Goal: Information Seeking & Learning: Learn about a topic

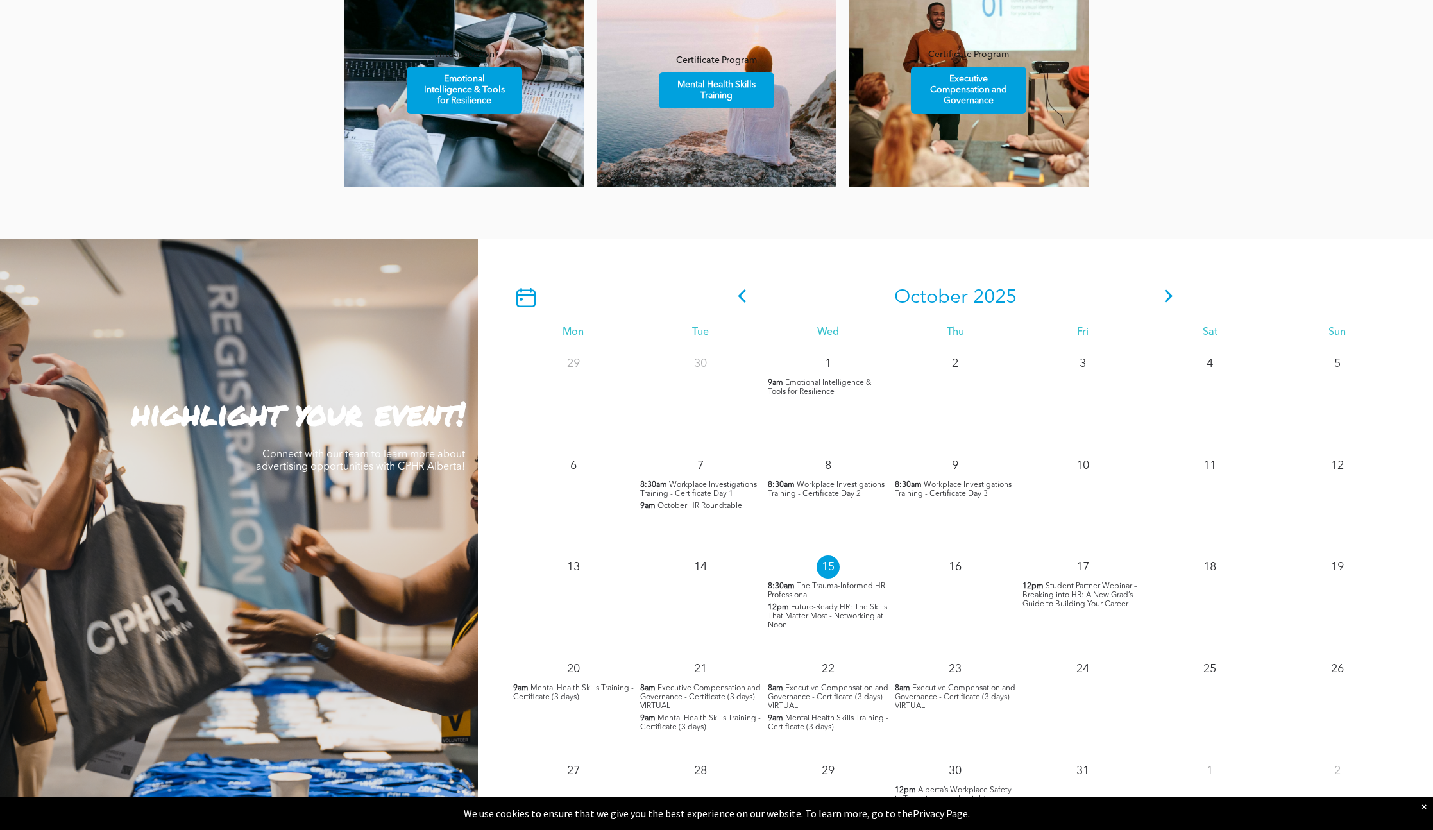
scroll to position [942, 0]
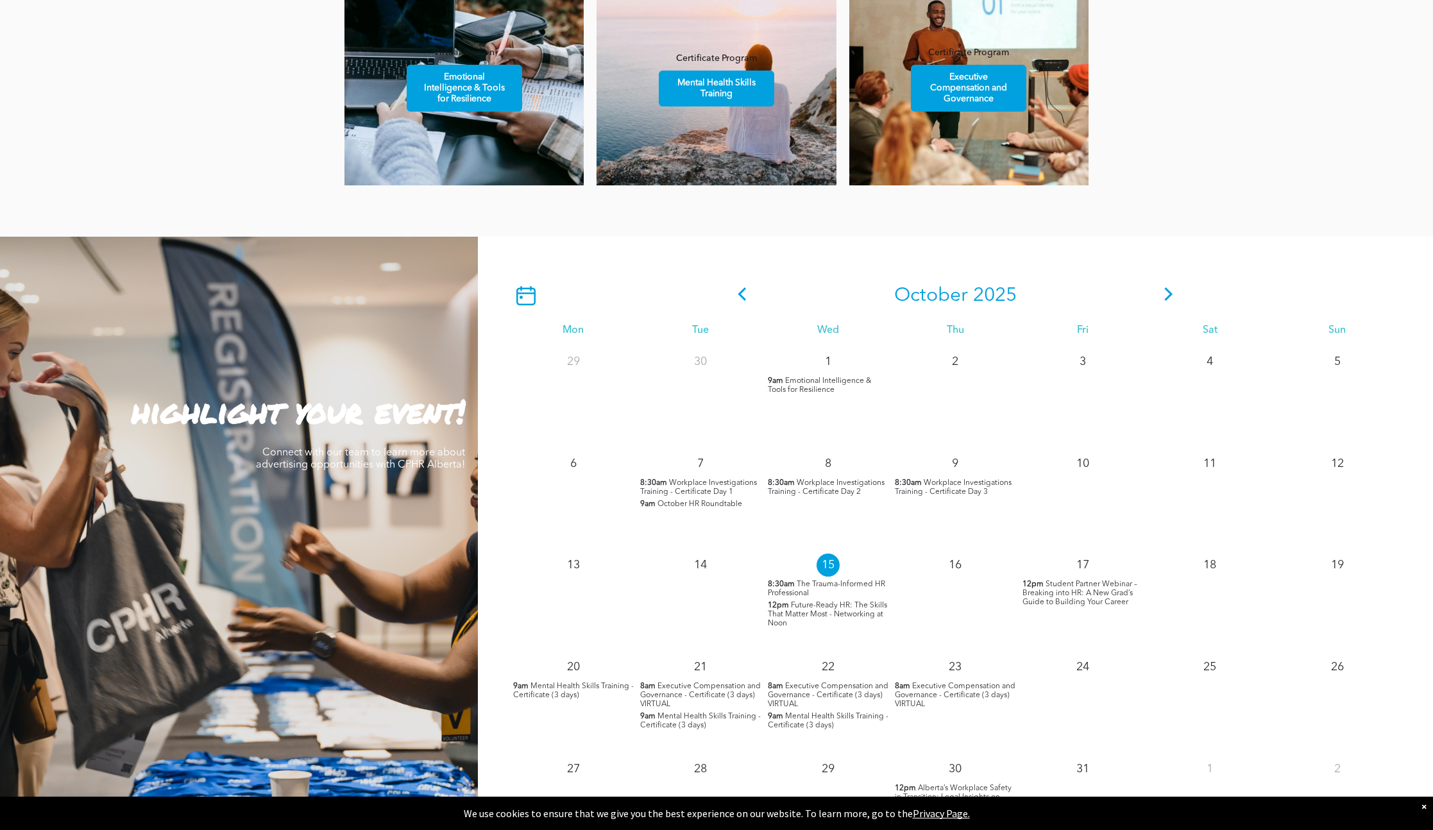
click at [242, 443] on div "highlight your event! Connect with our team to learn more about advertising opp…" at bounding box center [239, 561] width 478 height 649
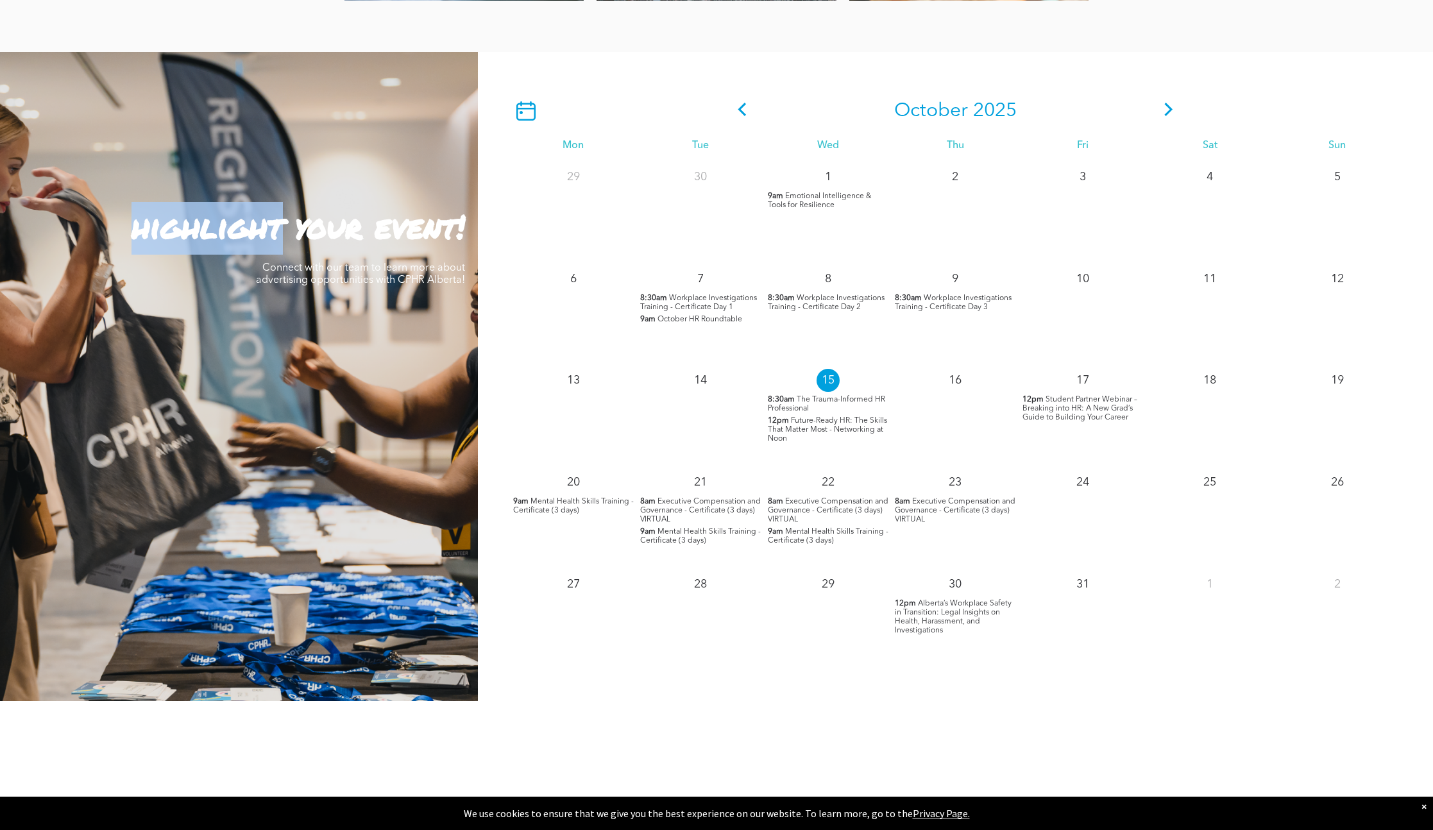
scroll to position [1116, 0]
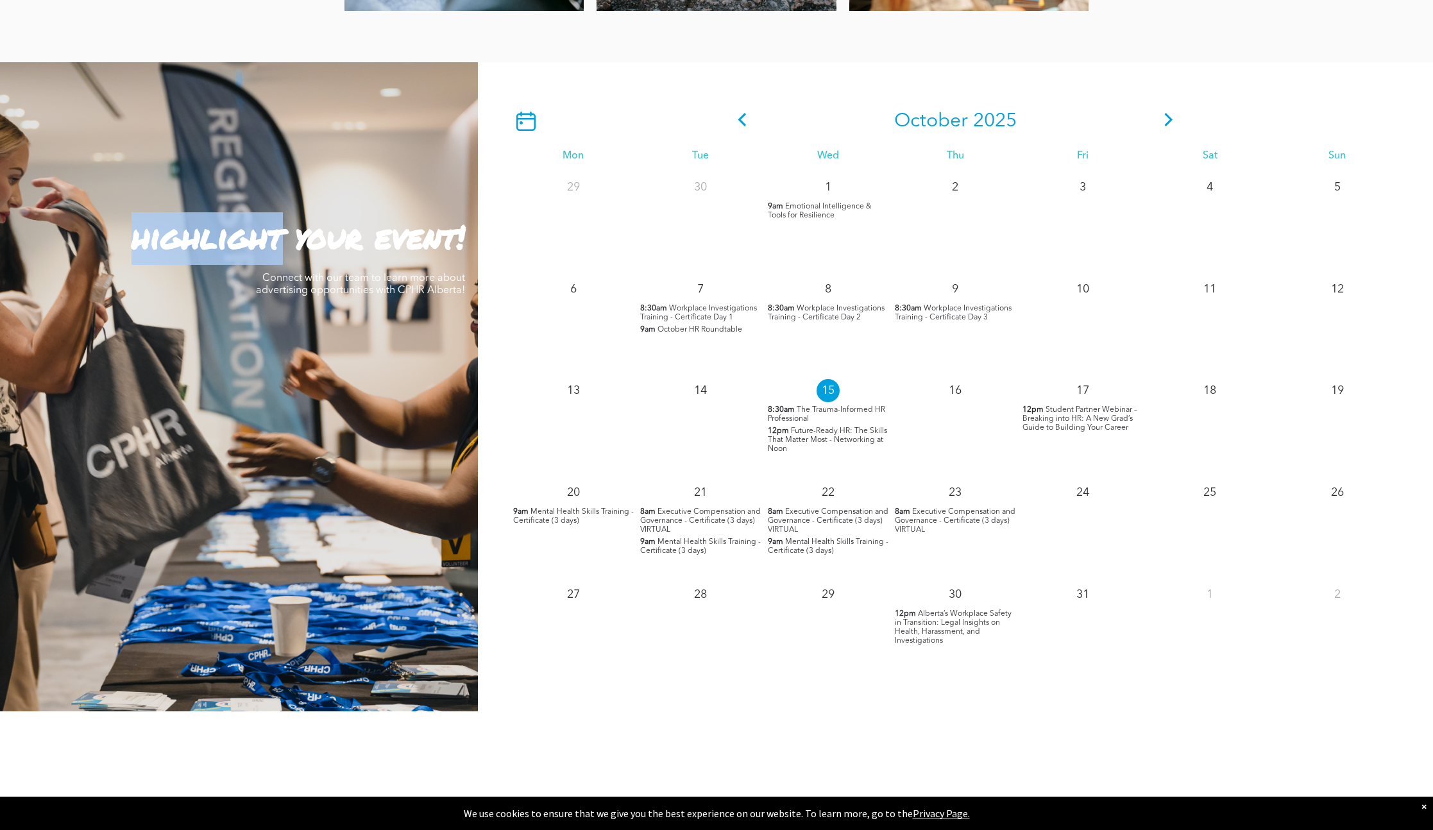
click at [796, 411] on span "The Trauma-Informed HR Professional" at bounding box center [826, 414] width 117 height 17
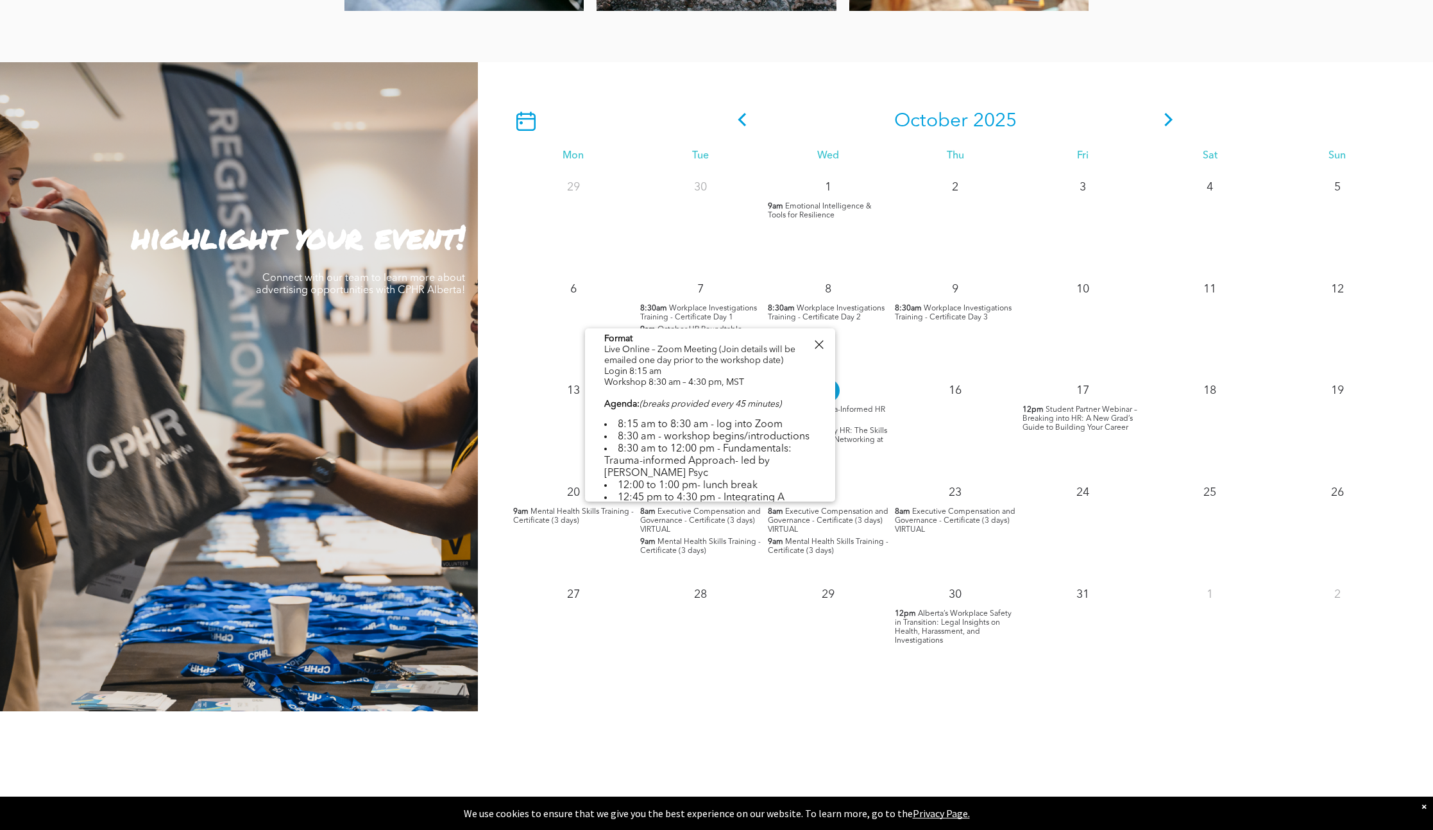
scroll to position [328, 0]
click at [880, 453] on p "12pm Future-Ready HR: The Skills That Matter Most - Networking at [GEOGRAPHIC_D…" at bounding box center [828, 440] width 121 height 27
click at [843, 434] on span "Future-Ready HR: The Skills That Matter Most - Networking at Noon" at bounding box center [827, 440] width 119 height 26
click at [865, 434] on span "Future-Ready HR: The Skills That Matter Most - Networking at Noon" at bounding box center [827, 440] width 119 height 26
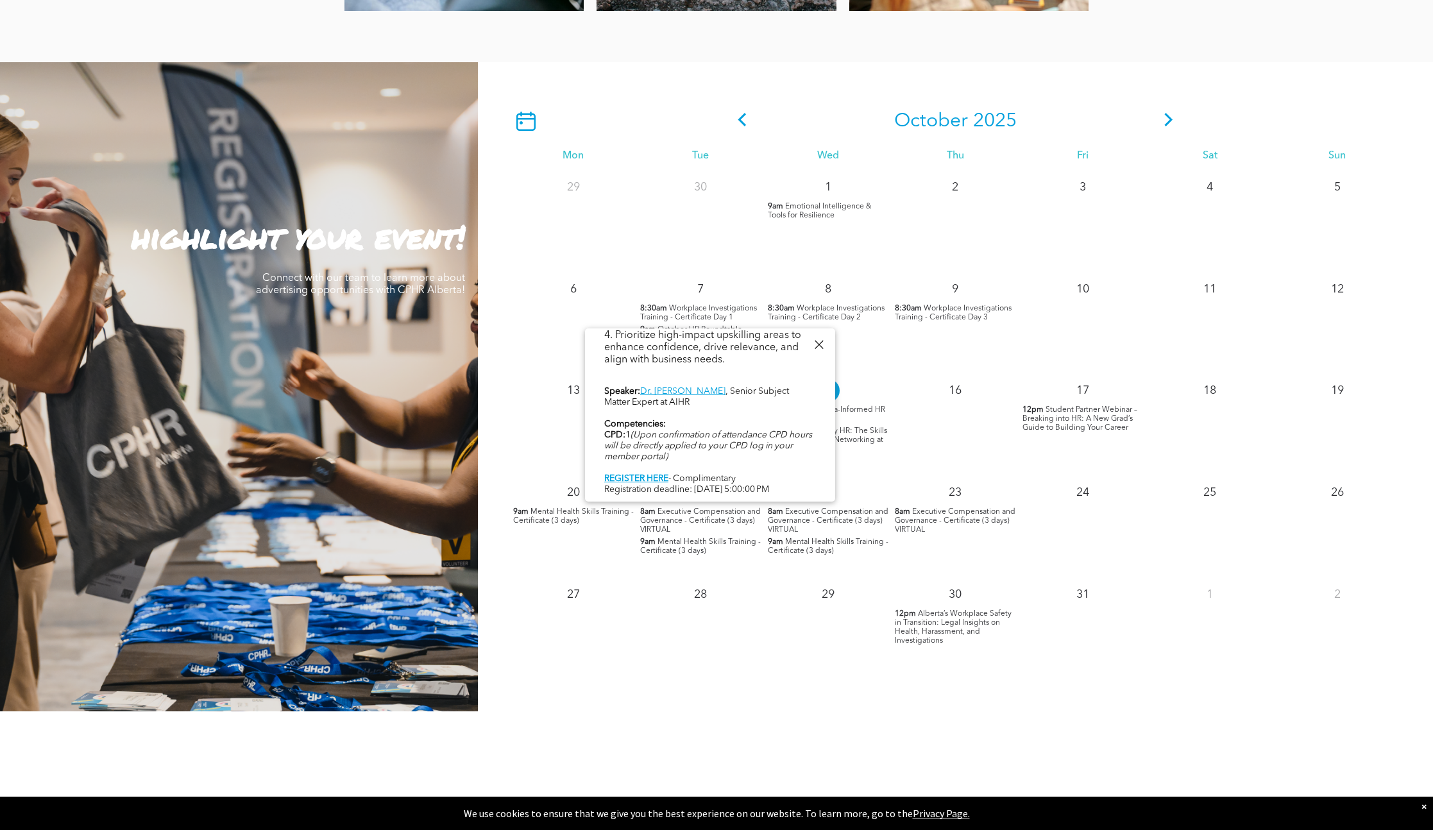
scroll to position [522, 0]
click at [822, 345] on div at bounding box center [818, 344] width 17 height 17
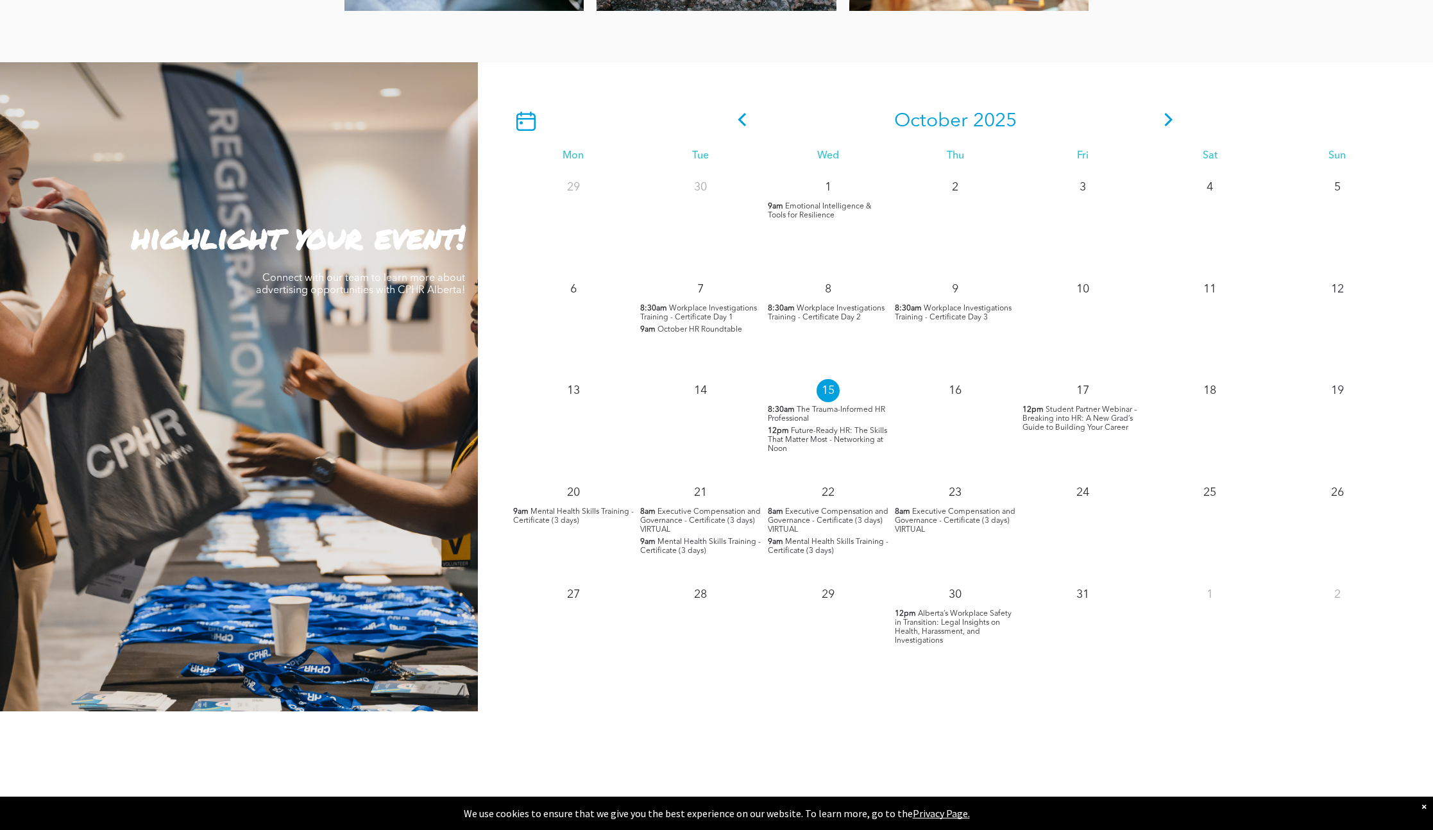
click at [1072, 417] on span "Student Partner Webinar – Breaking into HR: A New Grad’s Guide to Building Your…" at bounding box center [1080, 419] width 115 height 26
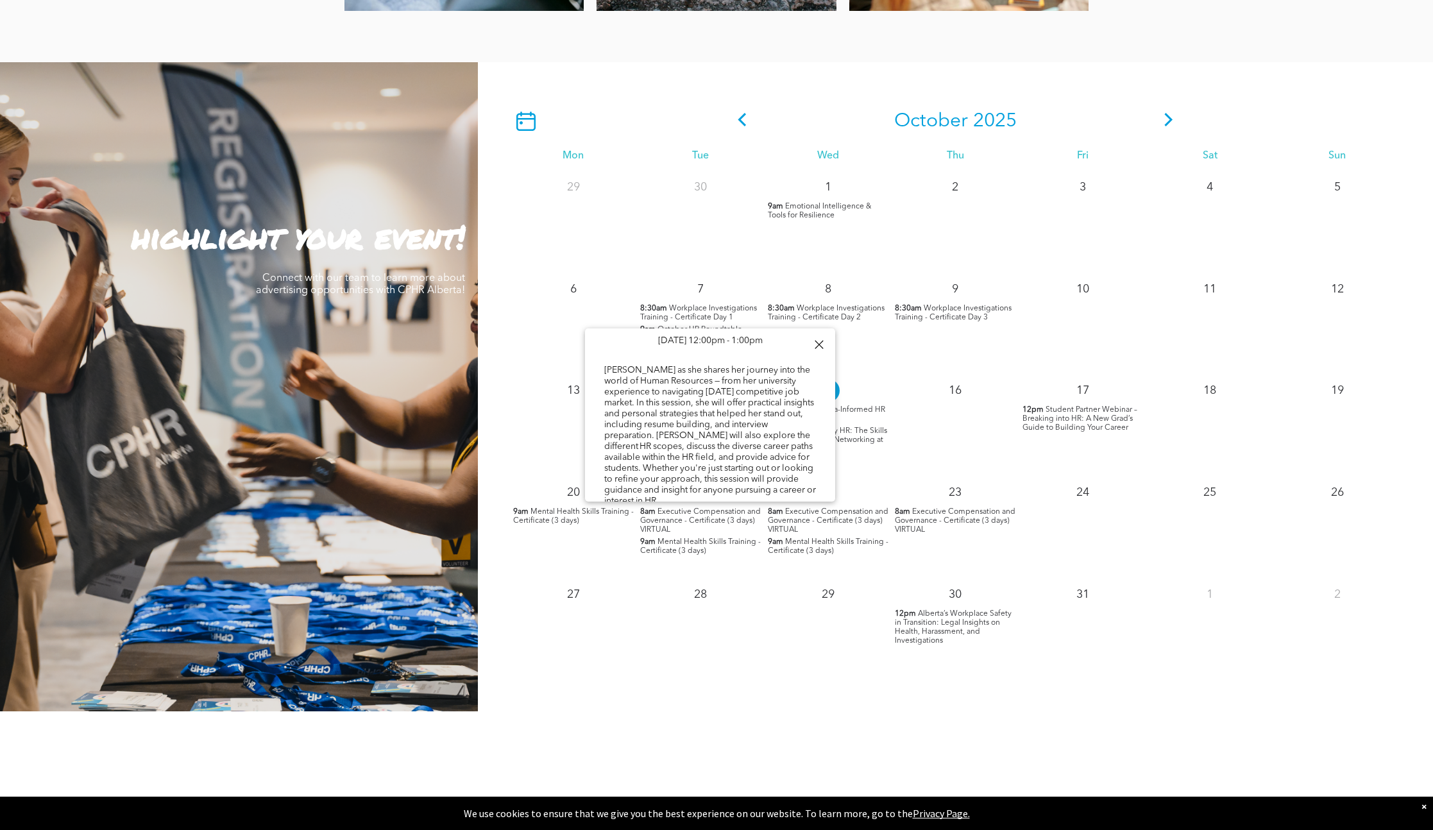
scroll to position [151, 0]
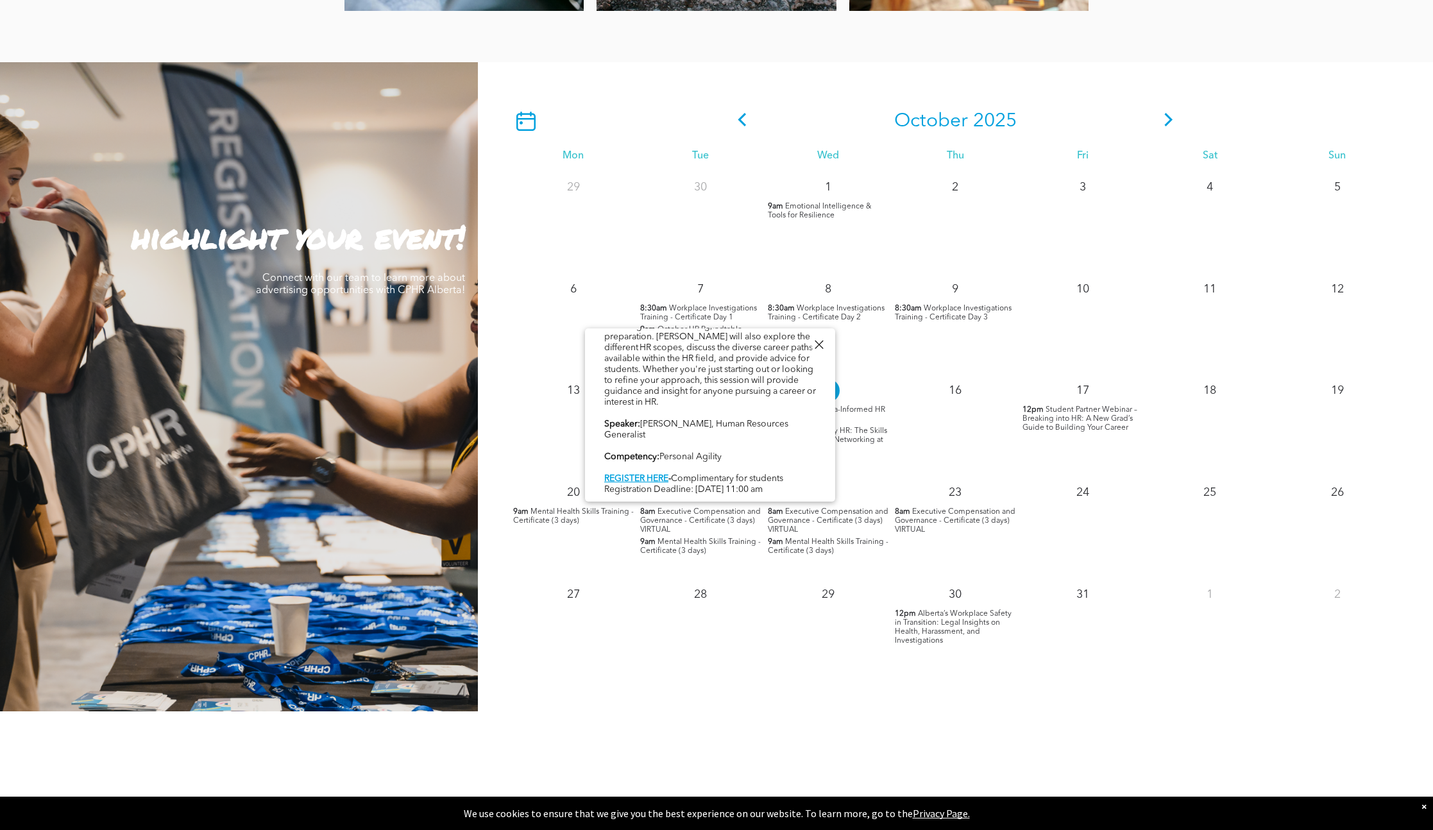
click at [820, 344] on div at bounding box center [818, 344] width 17 height 17
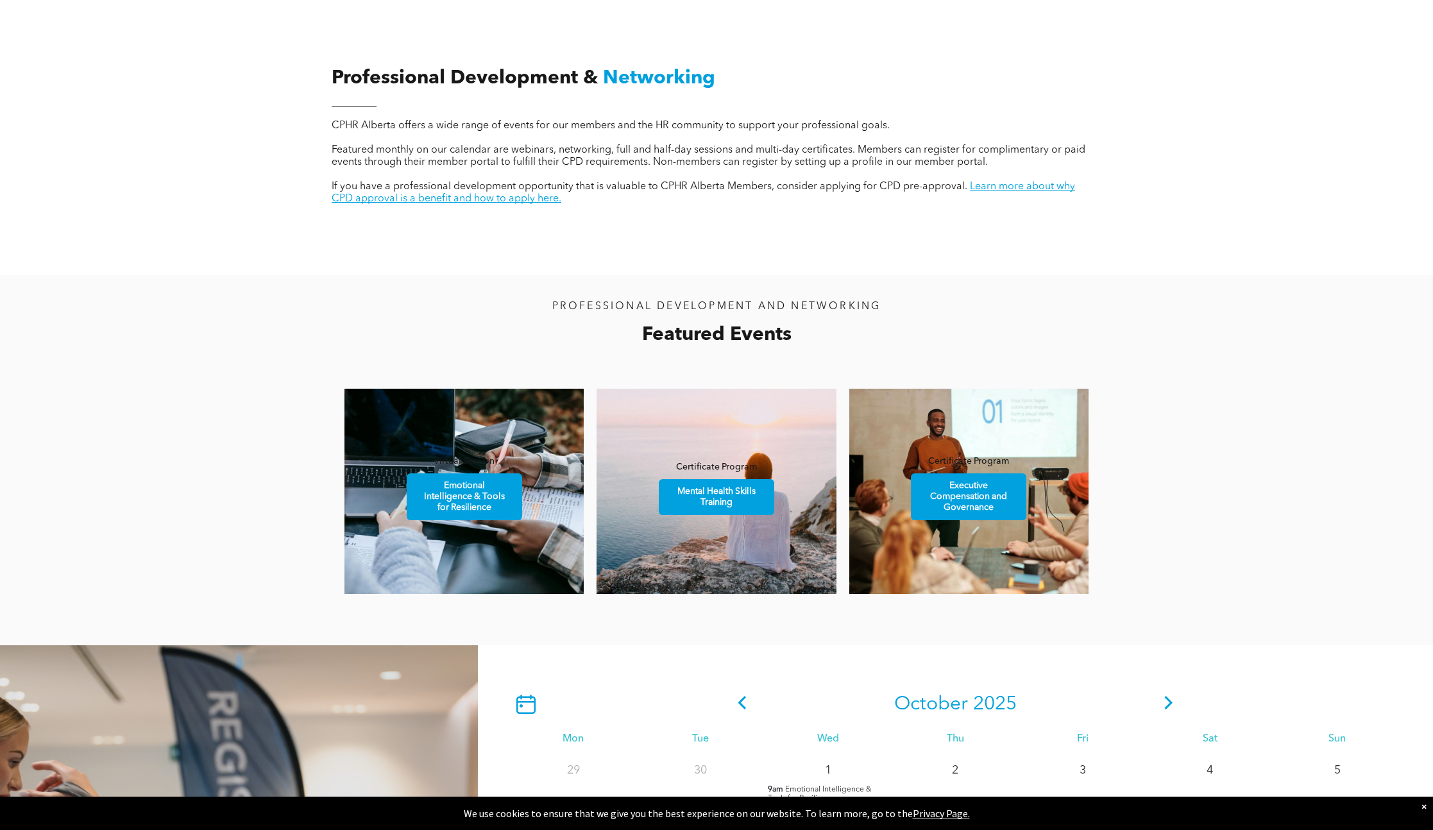
scroll to position [450, 0]
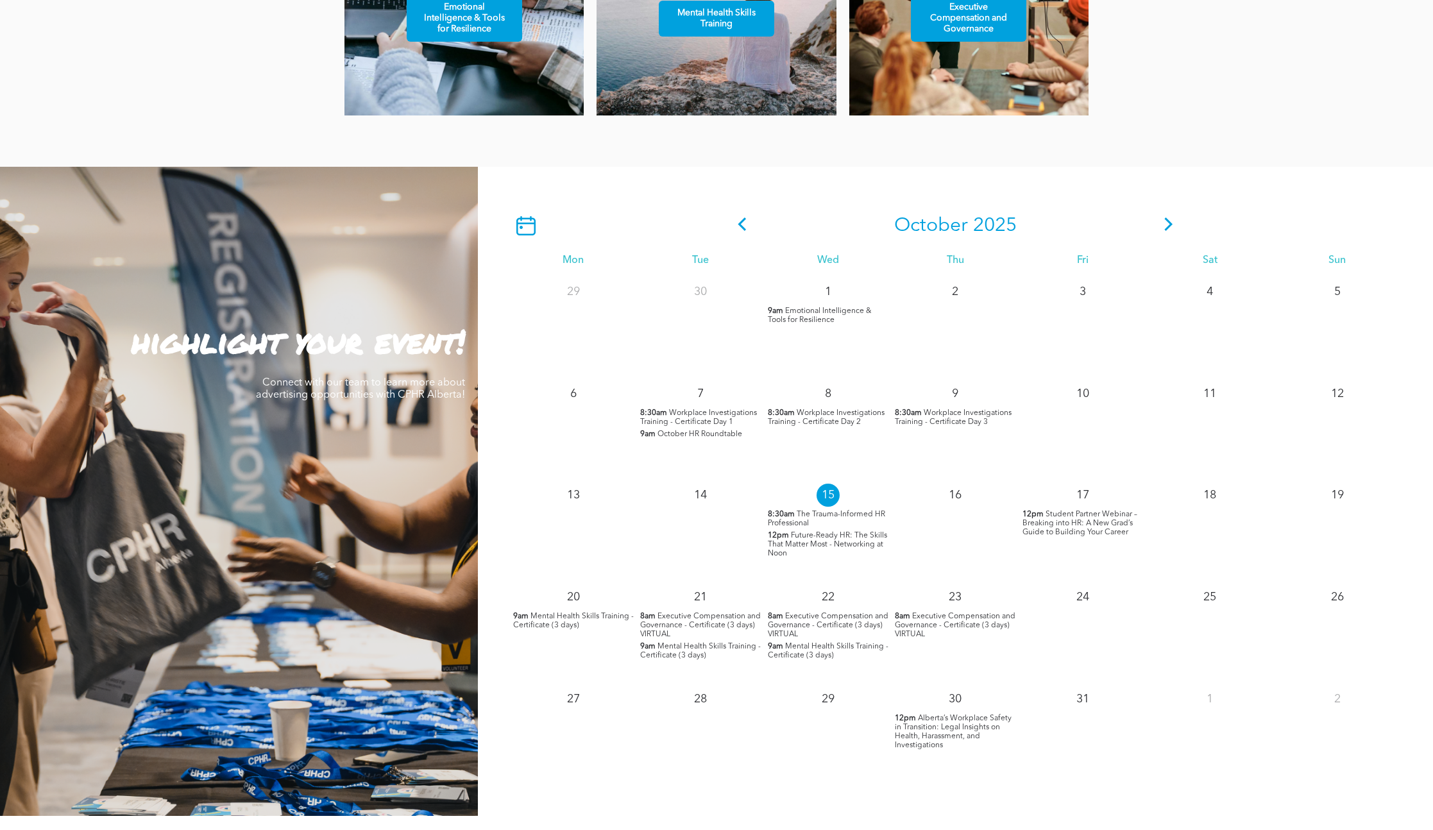
scroll to position [1024, 0]
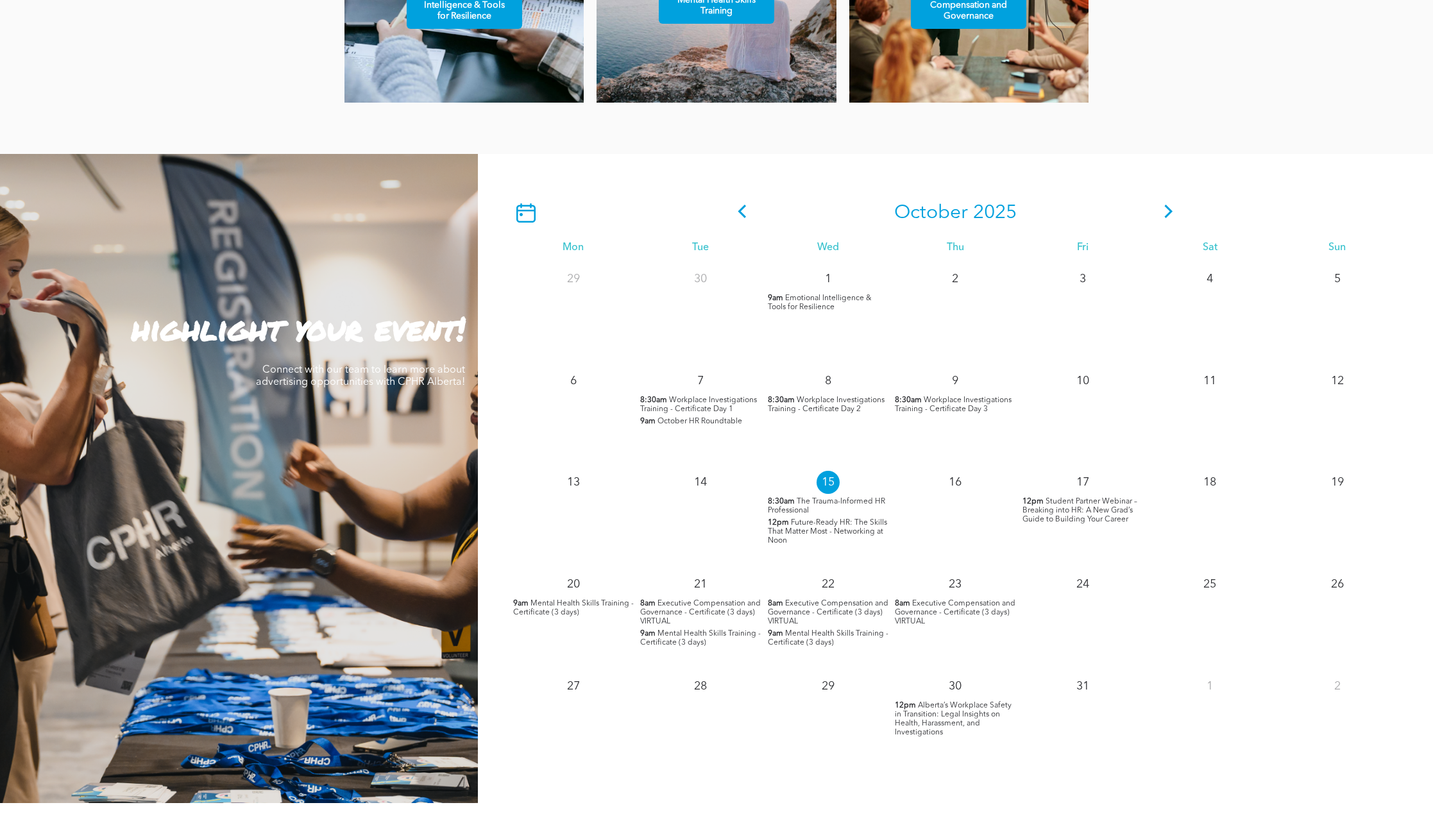
click at [1163, 209] on icon at bounding box center [1168, 211] width 19 height 13
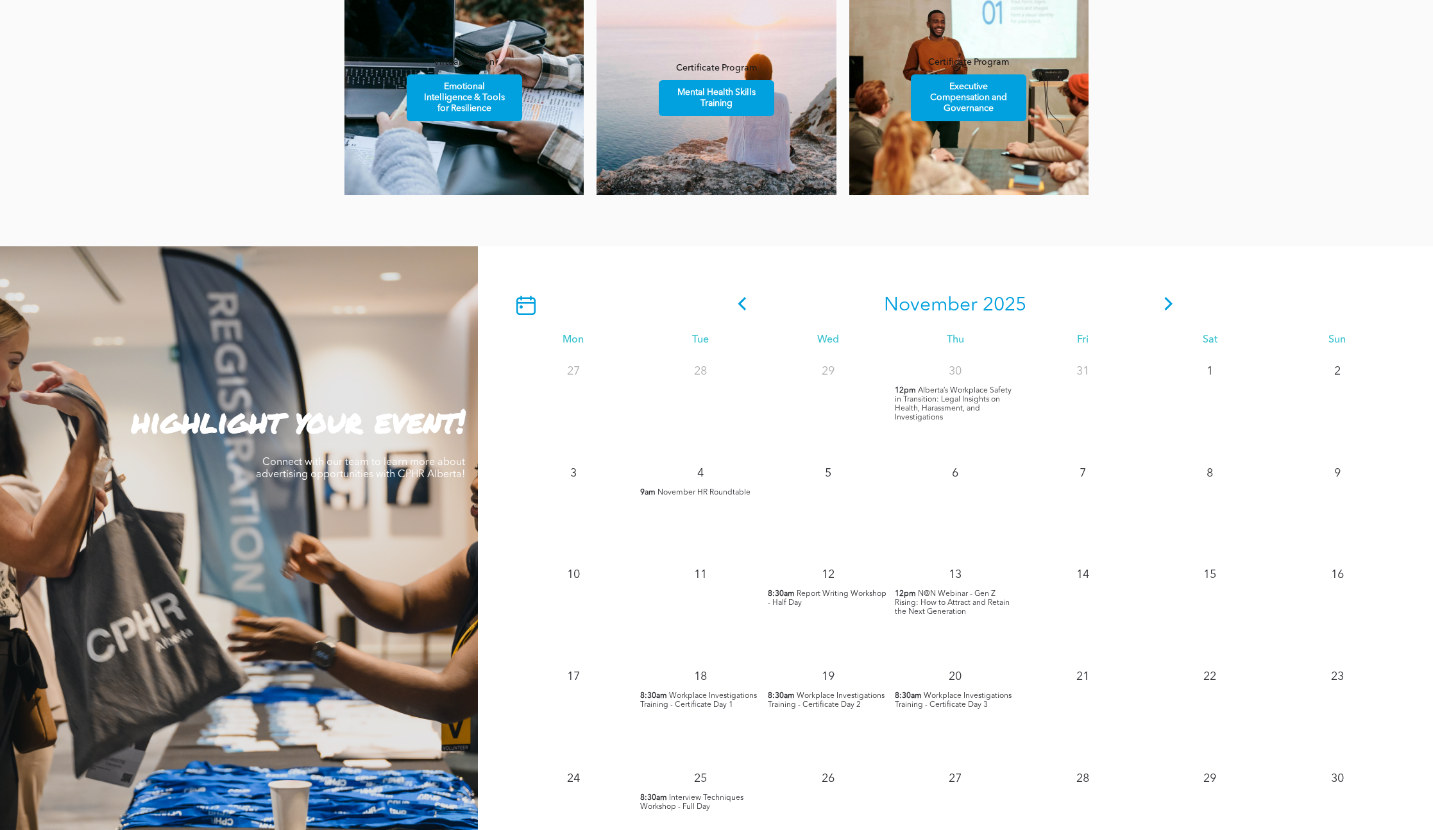
scroll to position [620, 0]
